Goal: Find specific page/section: Find specific page/section

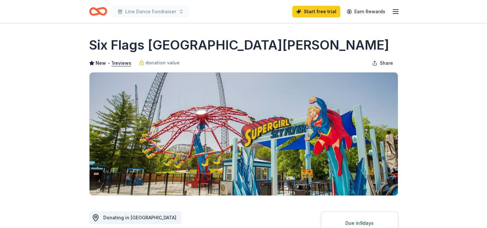
click at [98, 10] on icon "Home" at bounding box center [101, 11] width 10 height 6
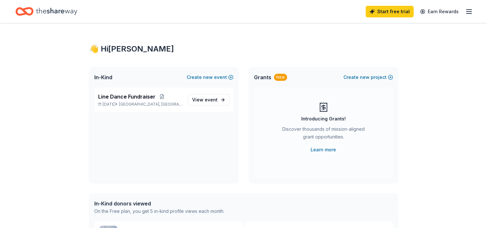
click at [468, 12] on icon "button" at bounding box center [469, 12] width 8 height 8
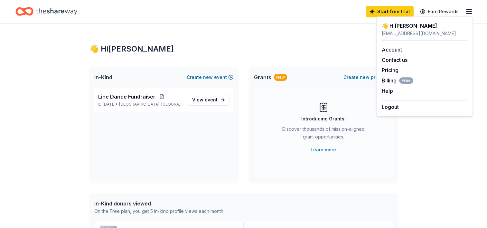
click at [50, 10] on icon "Home" at bounding box center [56, 11] width 41 height 13
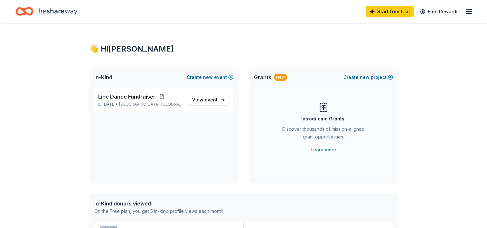
click at [48, 12] on icon "Home" at bounding box center [56, 11] width 41 height 13
click at [201, 103] on span "View event" at bounding box center [204, 100] width 25 height 8
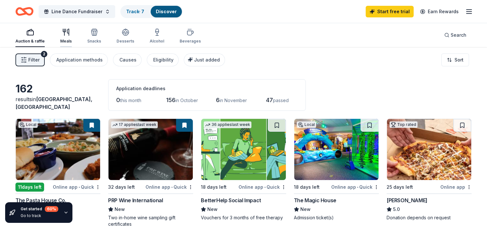
click at [68, 33] on icon "button" at bounding box center [66, 32] width 8 height 8
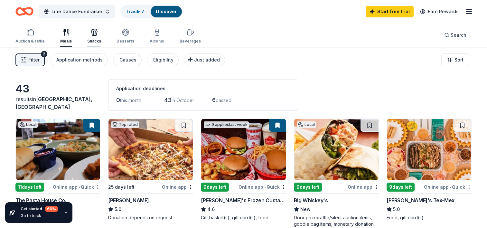
click at [92, 35] on icon "button" at bounding box center [94, 33] width 6 height 5
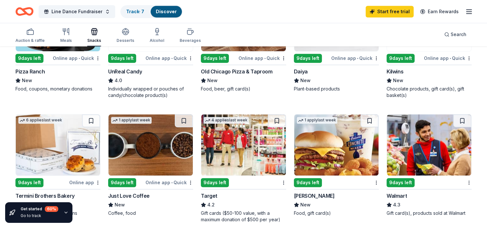
scroll to position [386, 0]
